Goal: Task Accomplishment & Management: Use online tool/utility

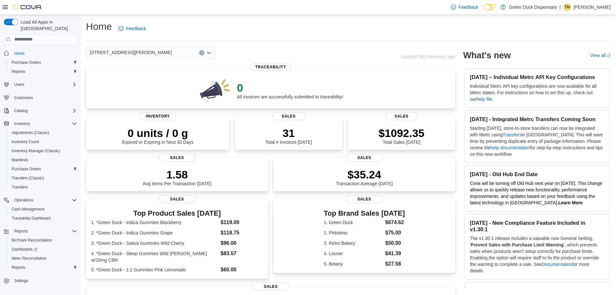
drag, startPoint x: 190, startPoint y: 97, endPoint x: 0, endPoint y: 151, distance: 197.3
click at [214, 177] on div "0 All invoices are successfully submitted to traceability! Traceability 0 units…" at bounding box center [270, 242] width 369 height 350
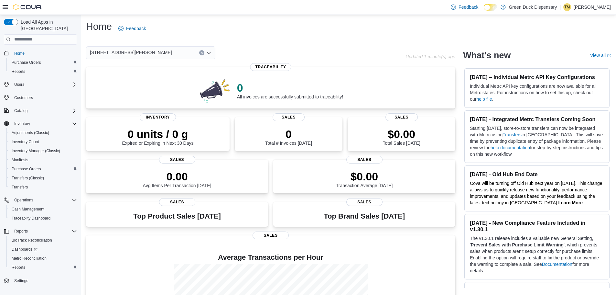
click at [351, 49] on div "[STREET_ADDRESS][PERSON_NAME]" at bounding box center [246, 52] width 320 height 13
click at [20, 69] on span "Reports" at bounding box center [19, 71] width 14 height 5
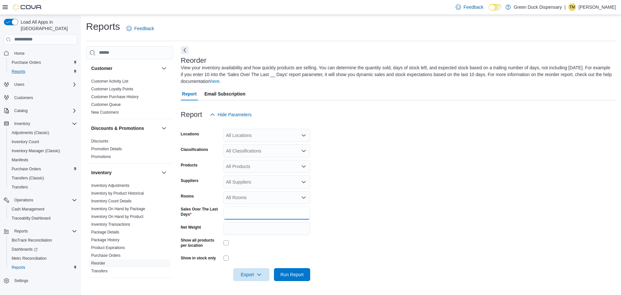
click at [233, 212] on input "*" at bounding box center [267, 212] width 87 height 13
type input "***"
click at [363, 181] on form "Locations All Locations Classifications All Classifications Products All Produc…" at bounding box center [398, 201] width 435 height 160
click at [295, 183] on div "All Suppliers" at bounding box center [267, 181] width 87 height 13
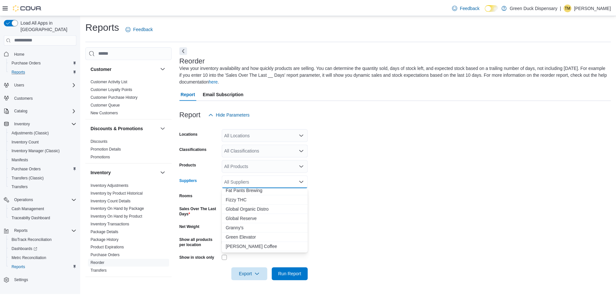
scroll to position [194, 0]
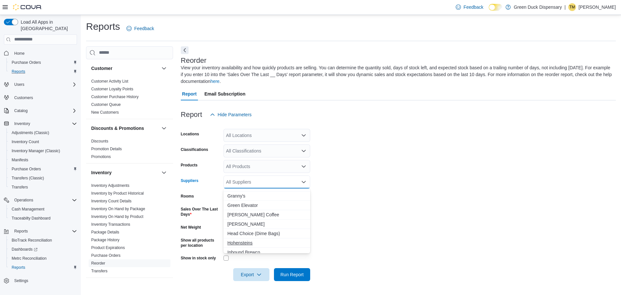
click at [242, 240] on span "Hohensteins" at bounding box center [266, 242] width 79 height 6
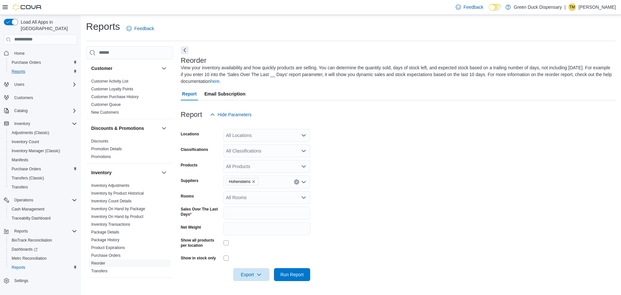
click at [344, 211] on form "Locations All Locations Classifications All Classifications Products All Produc…" at bounding box center [398, 201] width 435 height 160
click at [300, 276] on span "Run Report" at bounding box center [291, 274] width 23 height 6
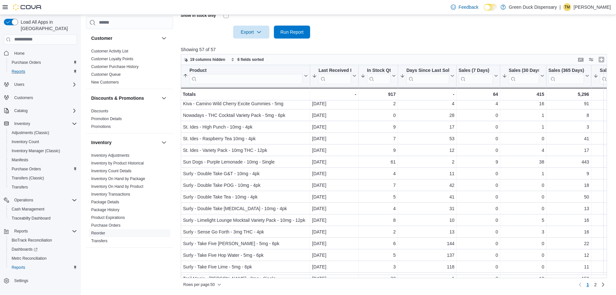
scroll to position [343, 0]
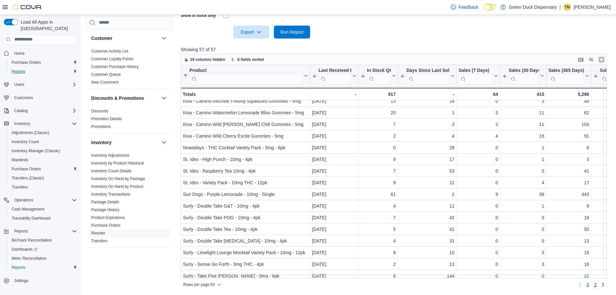
click at [598, 287] on link "2" at bounding box center [596, 284] width 8 height 10
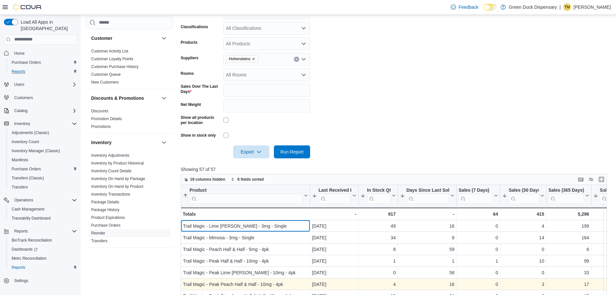
scroll to position [242, 0]
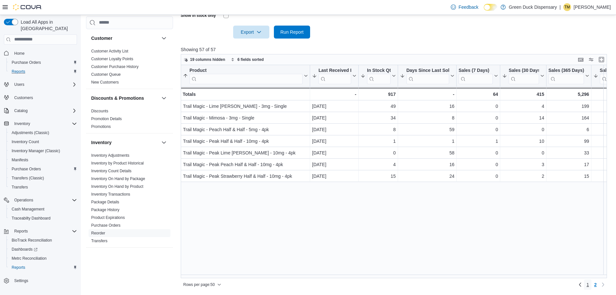
click at [589, 283] on span "1" at bounding box center [588, 284] width 3 height 6
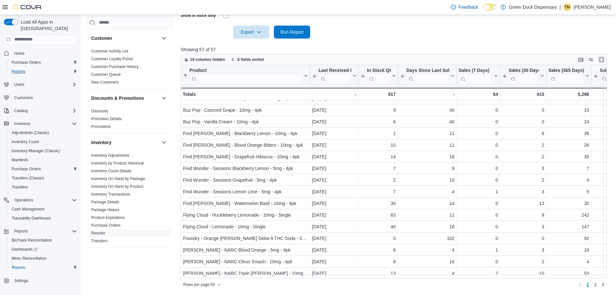
scroll to position [0, 0]
